Goal: Find specific page/section: Find specific page/section

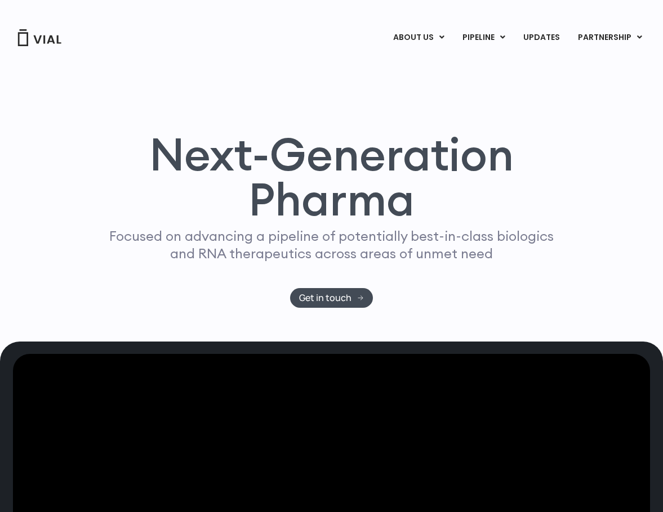
click at [486, 66] on link "TL1A HLE" at bounding box center [506, 65] width 99 height 17
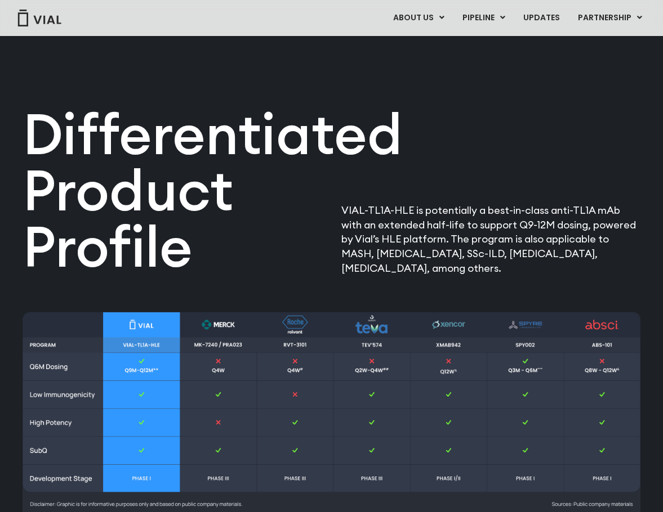
scroll to position [801, 0]
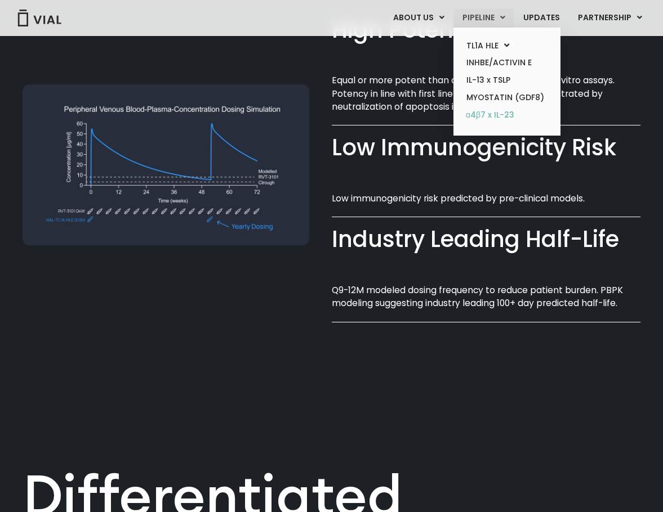
click at [488, 113] on link "α4β7 x IL-23" at bounding box center [506, 115] width 99 height 18
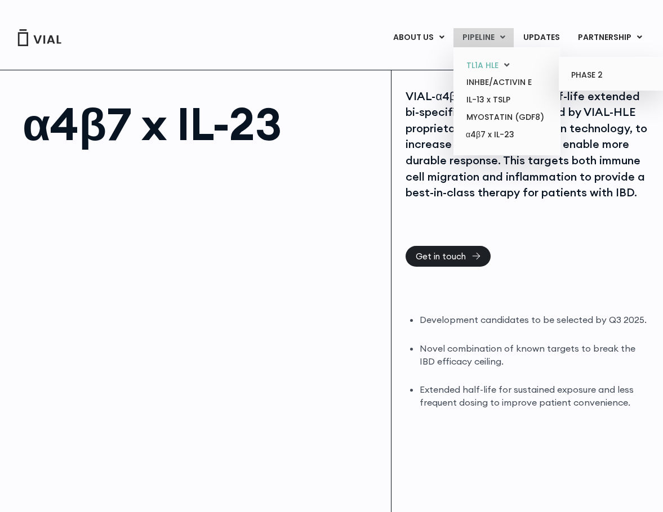
click at [486, 63] on link "TL1A HLE" at bounding box center [506, 65] width 99 height 17
